Goal: Task Accomplishment & Management: Complete application form

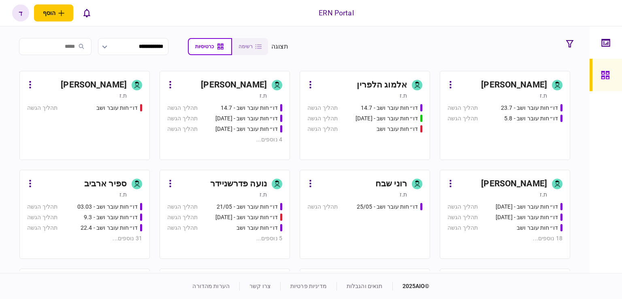
click at [488, 187] on div "[PERSON_NAME] ילדיס" at bounding box center [502, 183] width 90 height 13
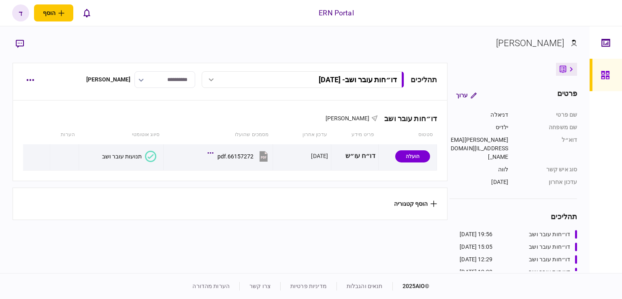
click at [37, 81] on div "תהליכים דו״חות עובר ושב - 21.08.25 דו״חות עובר ושב - 21.08.25 19:56 21/08/2025 …" at bounding box center [230, 79] width 414 height 17
click at [35, 80] on button "button" at bounding box center [30, 79] width 15 height 15
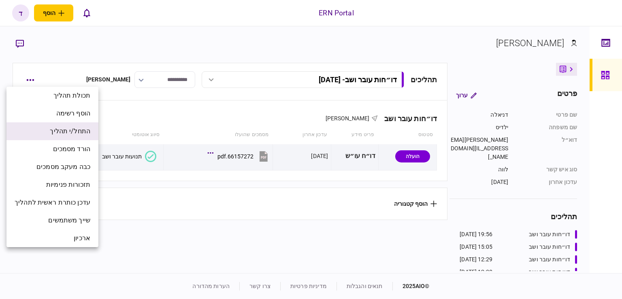
click at [86, 131] on span "התחל/י תהליך" at bounding box center [70, 131] width 40 height 10
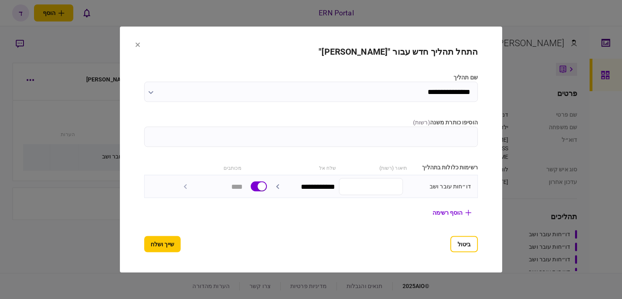
click at [435, 133] on input "הוסיפו כותרת משנה ( רשות )" at bounding box center [310, 137] width 333 height 20
type input "********"
click at [144, 240] on button "שייך ושלח" at bounding box center [162, 244] width 36 height 16
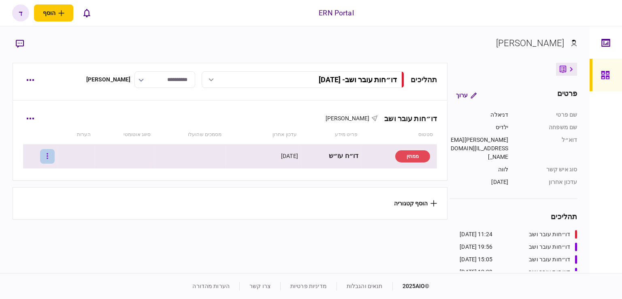
click at [55, 151] on button "button" at bounding box center [47, 156] width 15 height 15
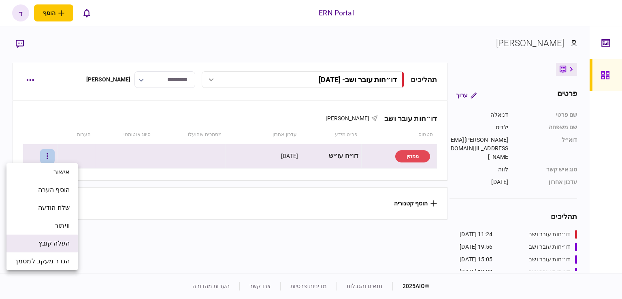
click at [57, 243] on span "העלה קובץ" at bounding box center [53, 243] width 31 height 10
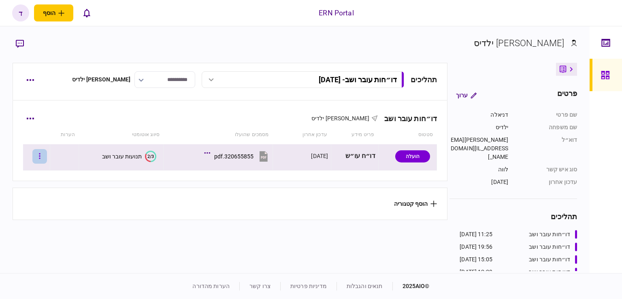
click at [47, 152] on button "button" at bounding box center [39, 156] width 15 height 15
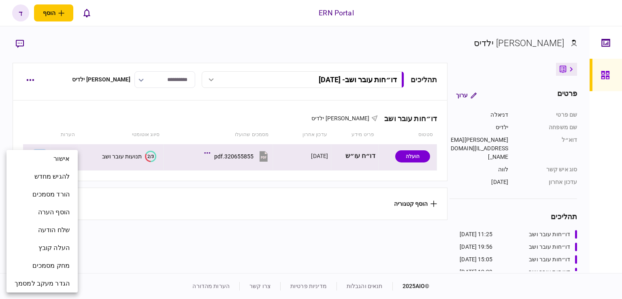
click at [104, 140] on div at bounding box center [311, 149] width 622 height 299
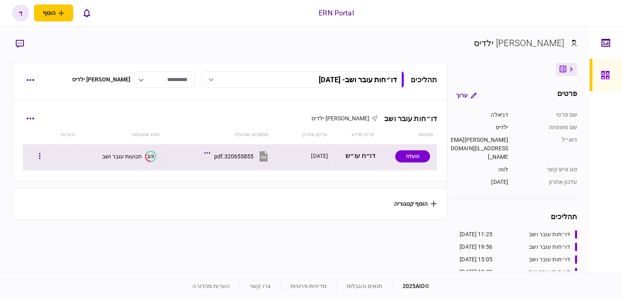
click at [95, 155] on section "2/3 תנועות עובר ושב" at bounding box center [119, 156] width 74 height 18
click at [121, 154] on div "תנועות עובר ושב" at bounding box center [122, 156] width 40 height 6
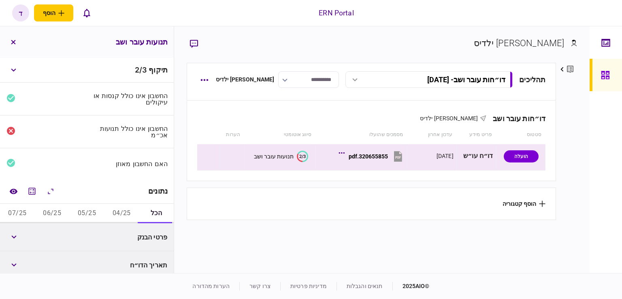
click at [90, 211] on button "05/25" at bounding box center [87, 213] width 35 height 19
click at [52, 231] on div "3,153,273" at bounding box center [28, 236] width 45 height 15
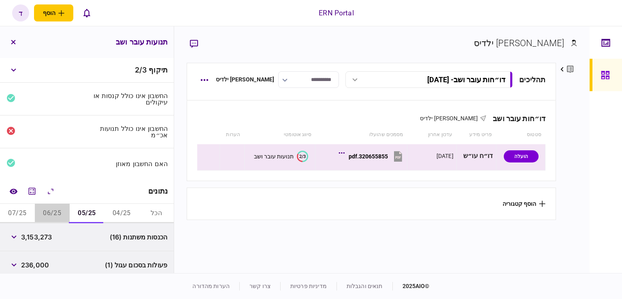
click at [50, 214] on button "06/25" at bounding box center [52, 213] width 35 height 19
